Goal: Information Seeking & Learning: Learn about a topic

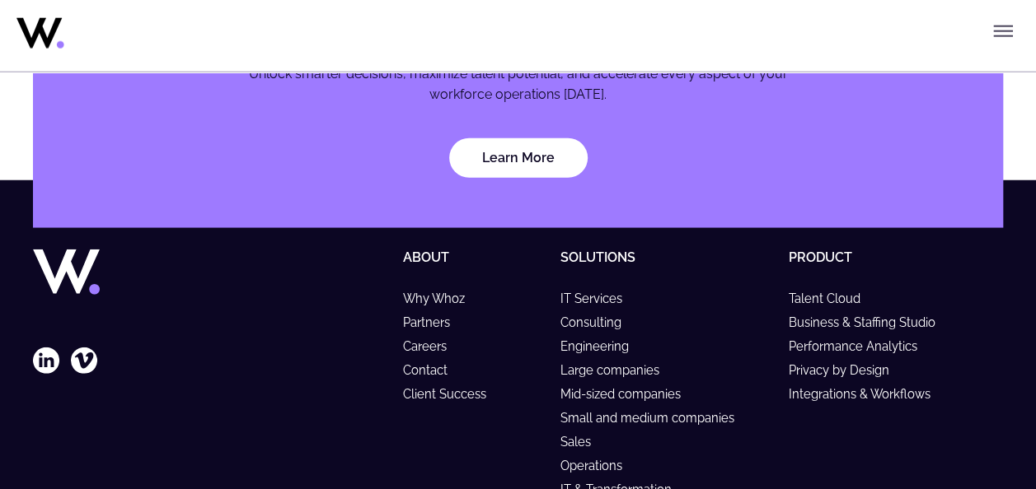
scroll to position [5242, 0]
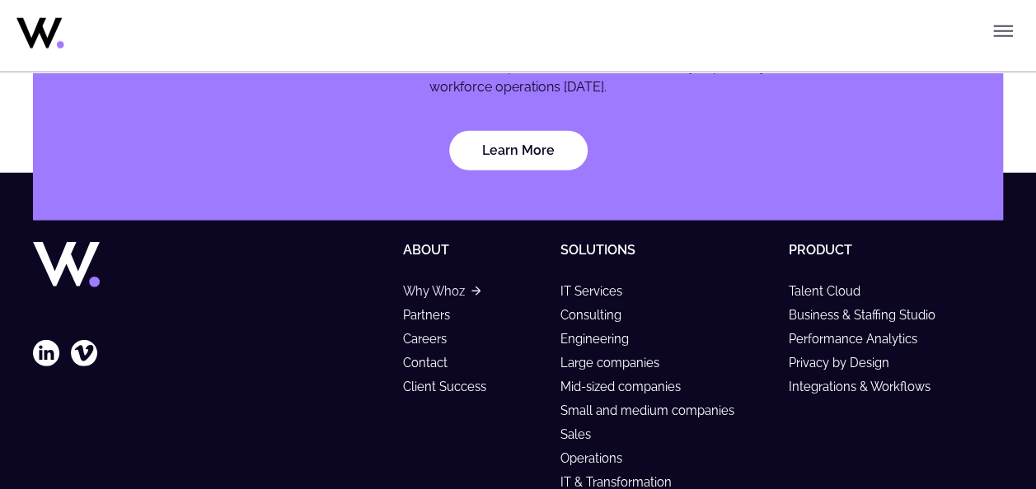
click at [437, 289] on link "Why Whoz" at bounding box center [441, 291] width 77 height 14
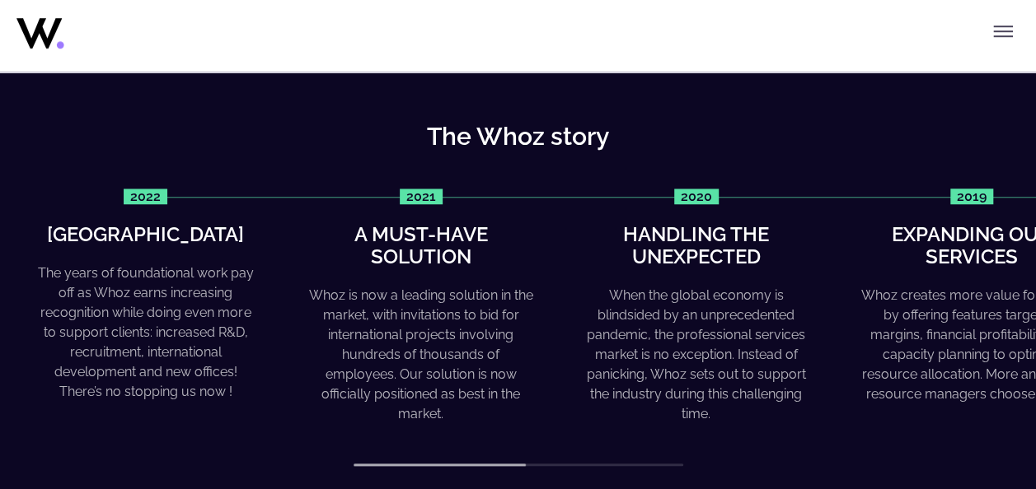
scroll to position [636, 0]
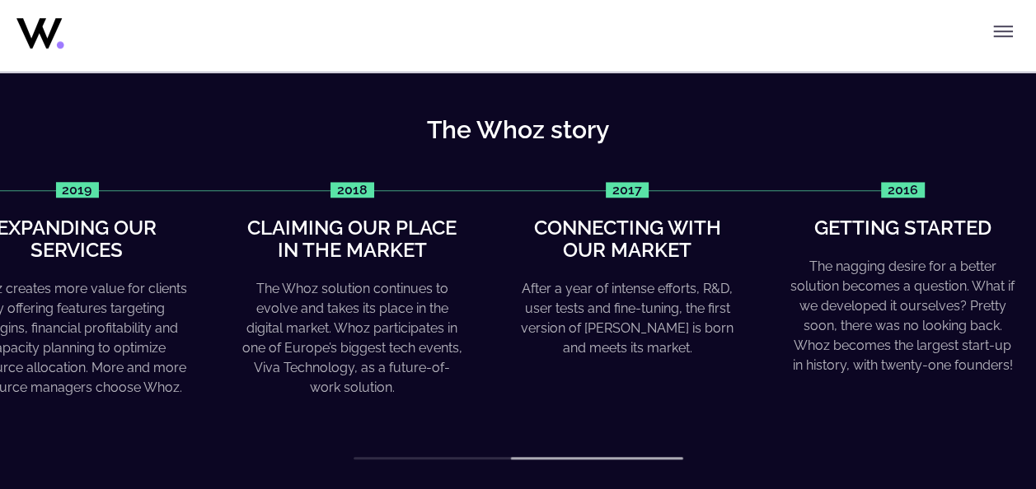
click at [694, 461] on div "The Whoz story 2022 Greater heights The years of foundational work pay off as W…" at bounding box center [518, 288] width 1036 height 461
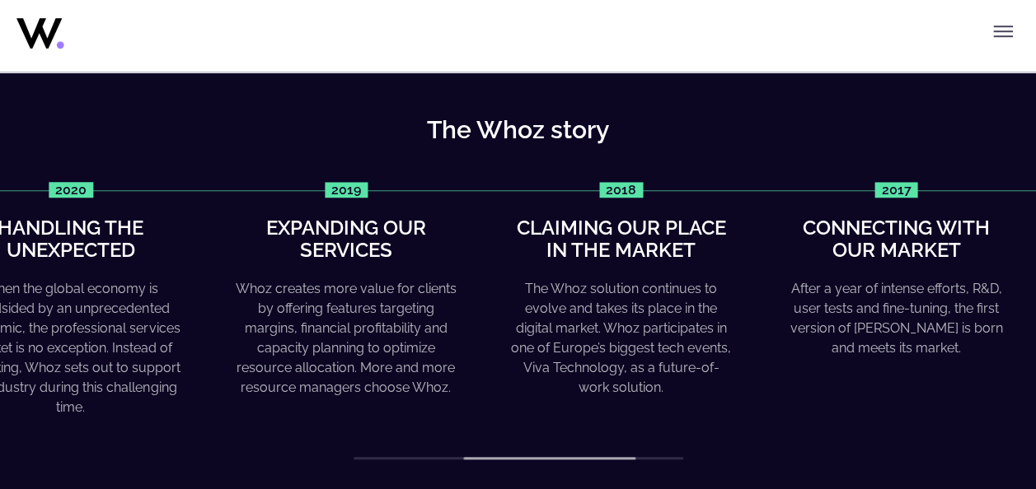
click at [470, 461] on div "The Whoz story 2022 Greater heights The years of foundational work pay off as W…" at bounding box center [518, 288] width 1036 height 461
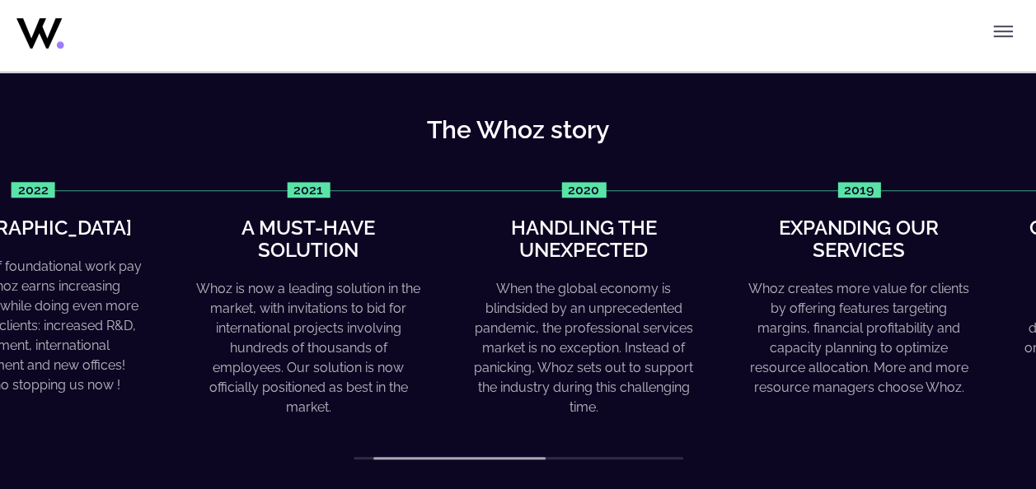
click at [376, 470] on div "The Whoz story 2022 Greater heights The years of foundational work pay off as W…" at bounding box center [518, 288] width 1036 height 461
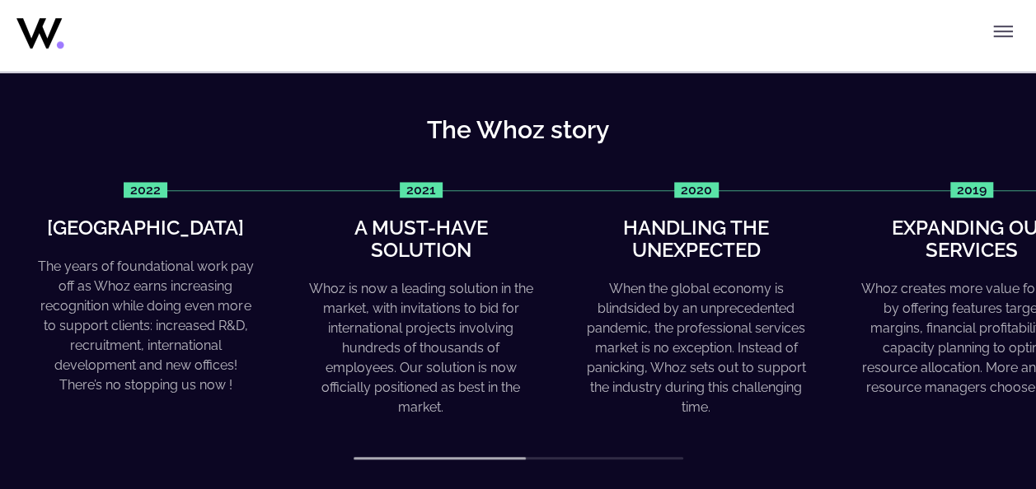
click at [382, 461] on div "The Whoz story 2022 Greater heights The years of foundational work pay off as W…" at bounding box center [518, 288] width 1036 height 461
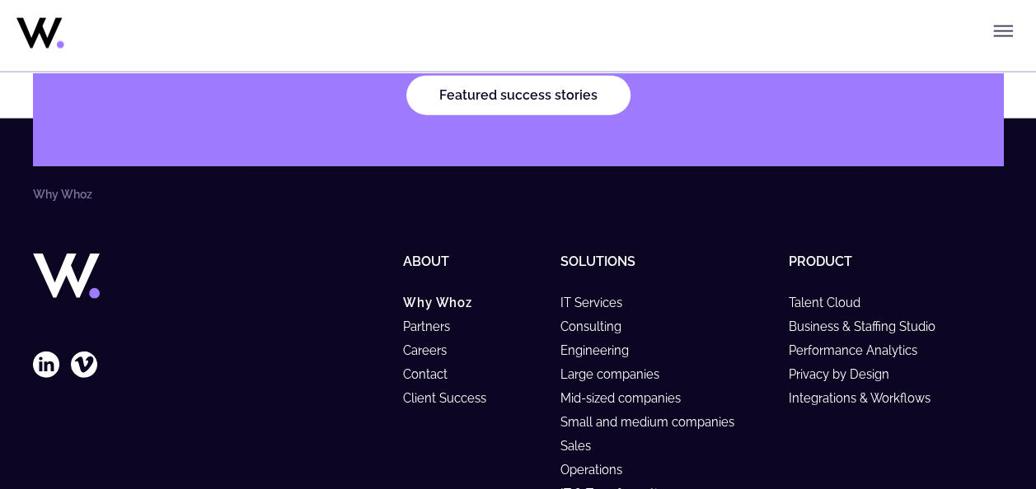
scroll to position [5014, 0]
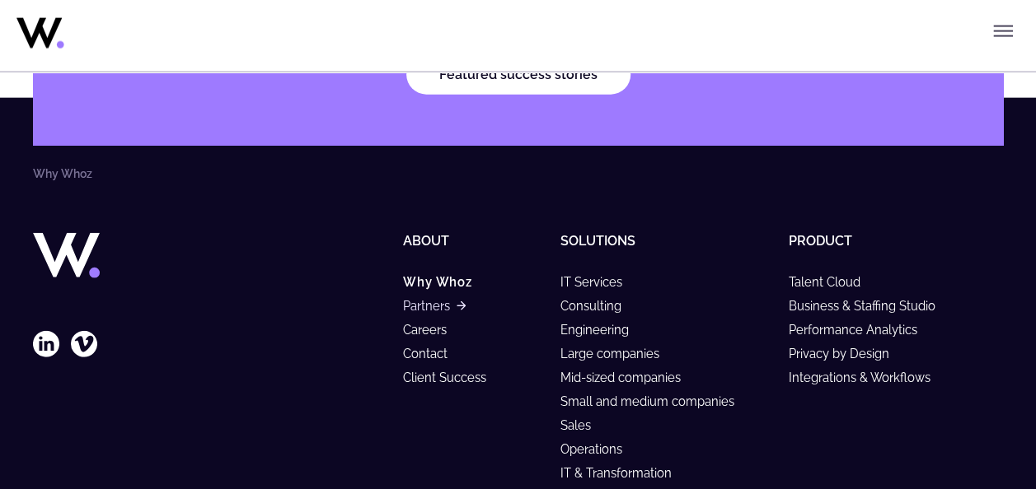
click at [432, 299] on link "Partners" at bounding box center [434, 306] width 62 height 14
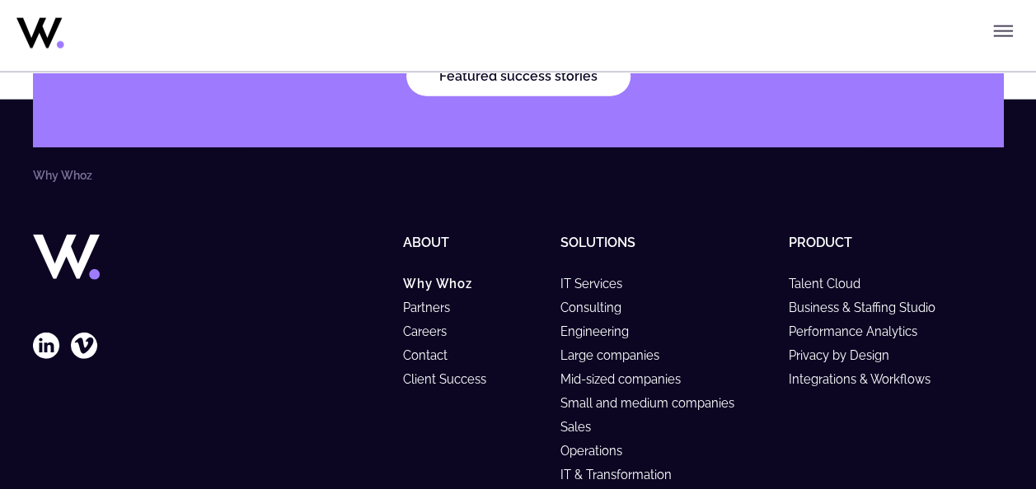
scroll to position [5094, 0]
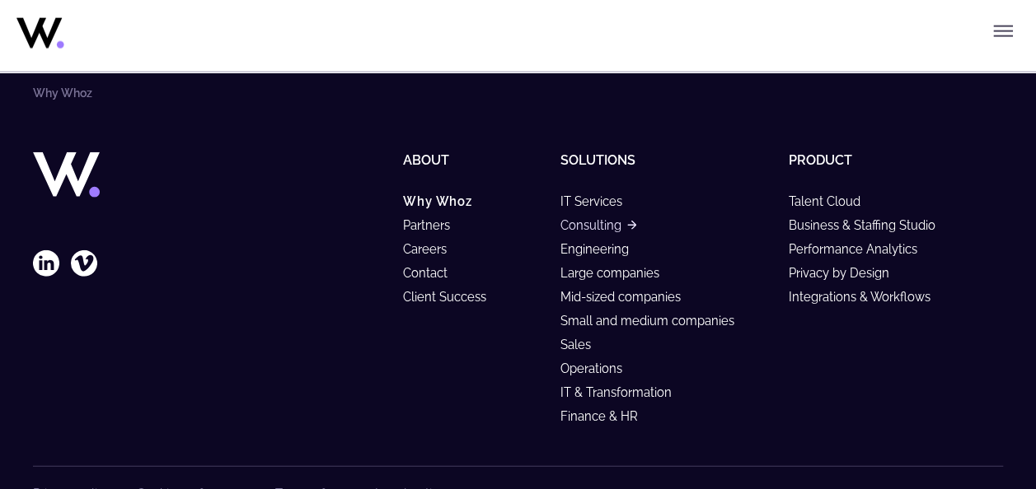
click at [608, 218] on link "Consulting" at bounding box center [598, 225] width 76 height 14
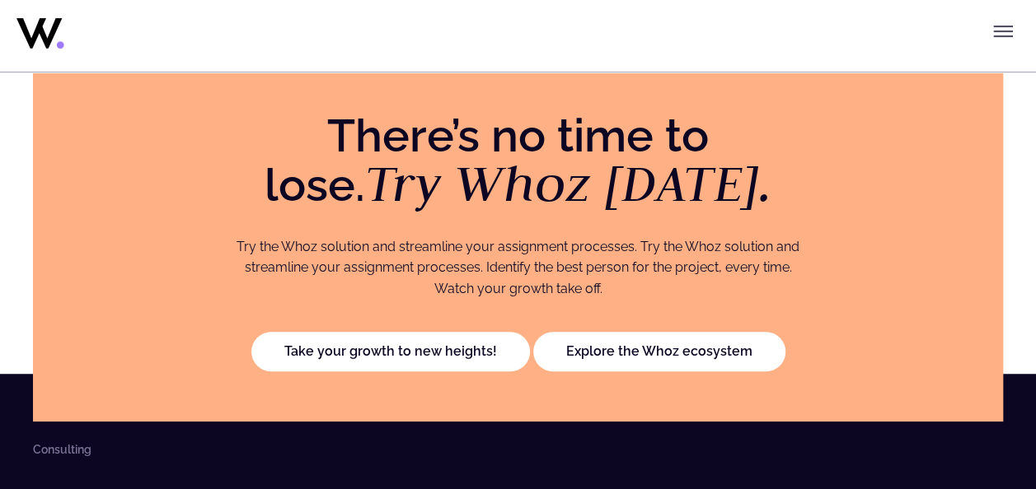
scroll to position [3542, 0]
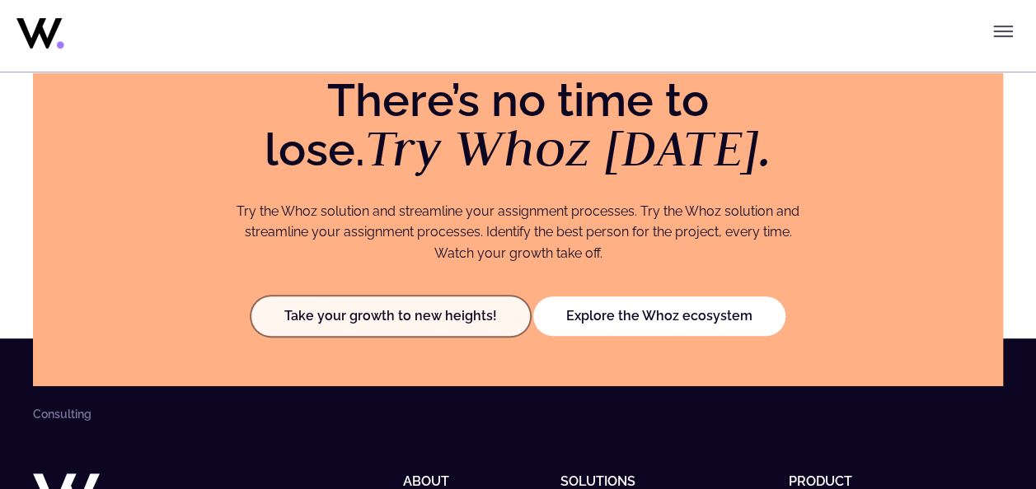
click at [413, 321] on link "Take your growth to new heights!" at bounding box center [390, 317] width 278 height 40
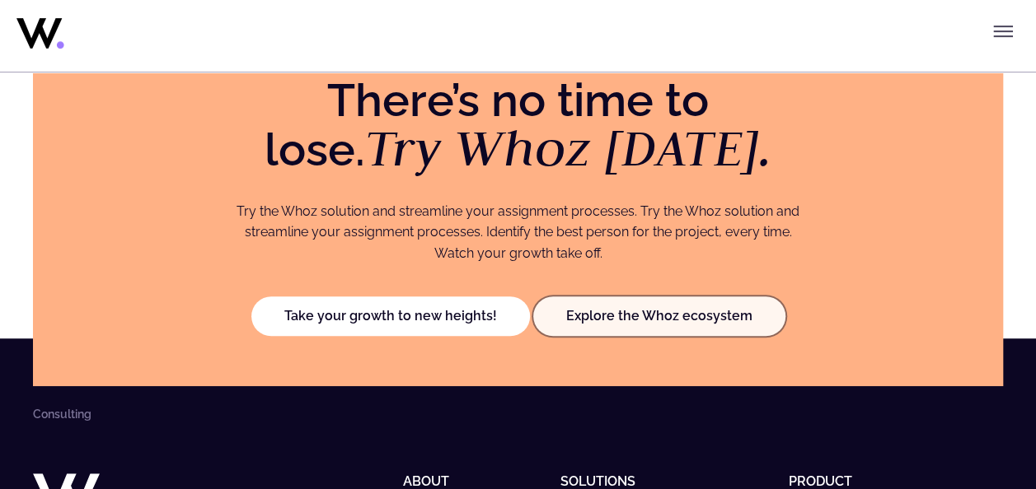
click at [681, 306] on link "Explore the Whoz ecosystem" at bounding box center [659, 317] width 252 height 40
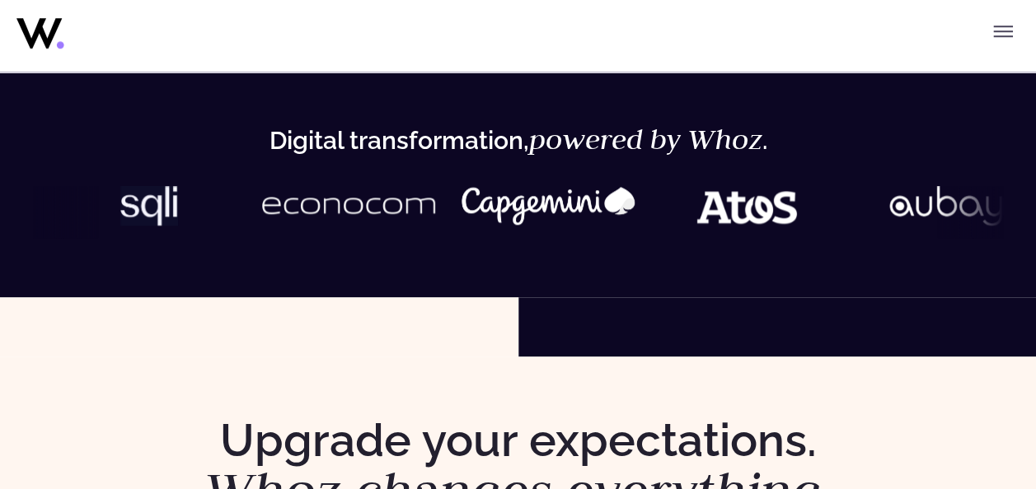
scroll to position [741, 0]
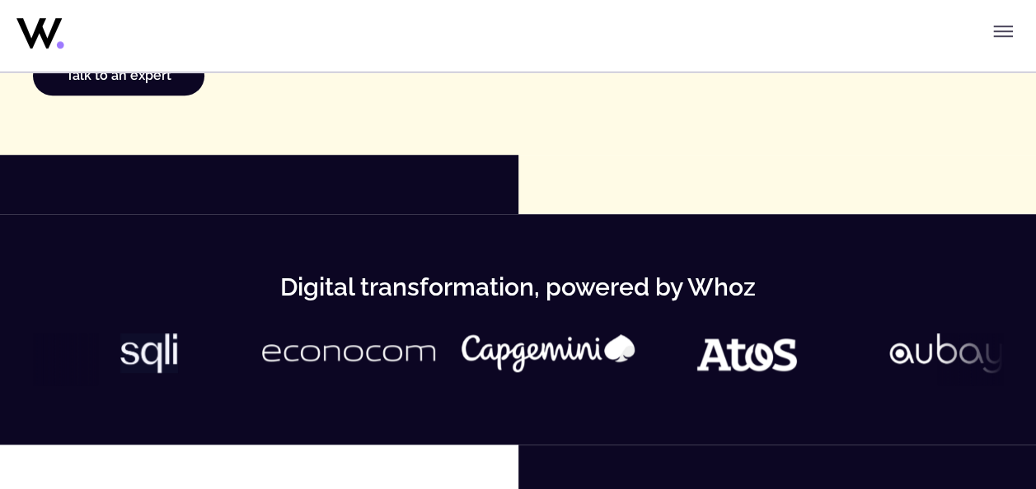
scroll to position [577, 0]
